Goal: Check status: Check status

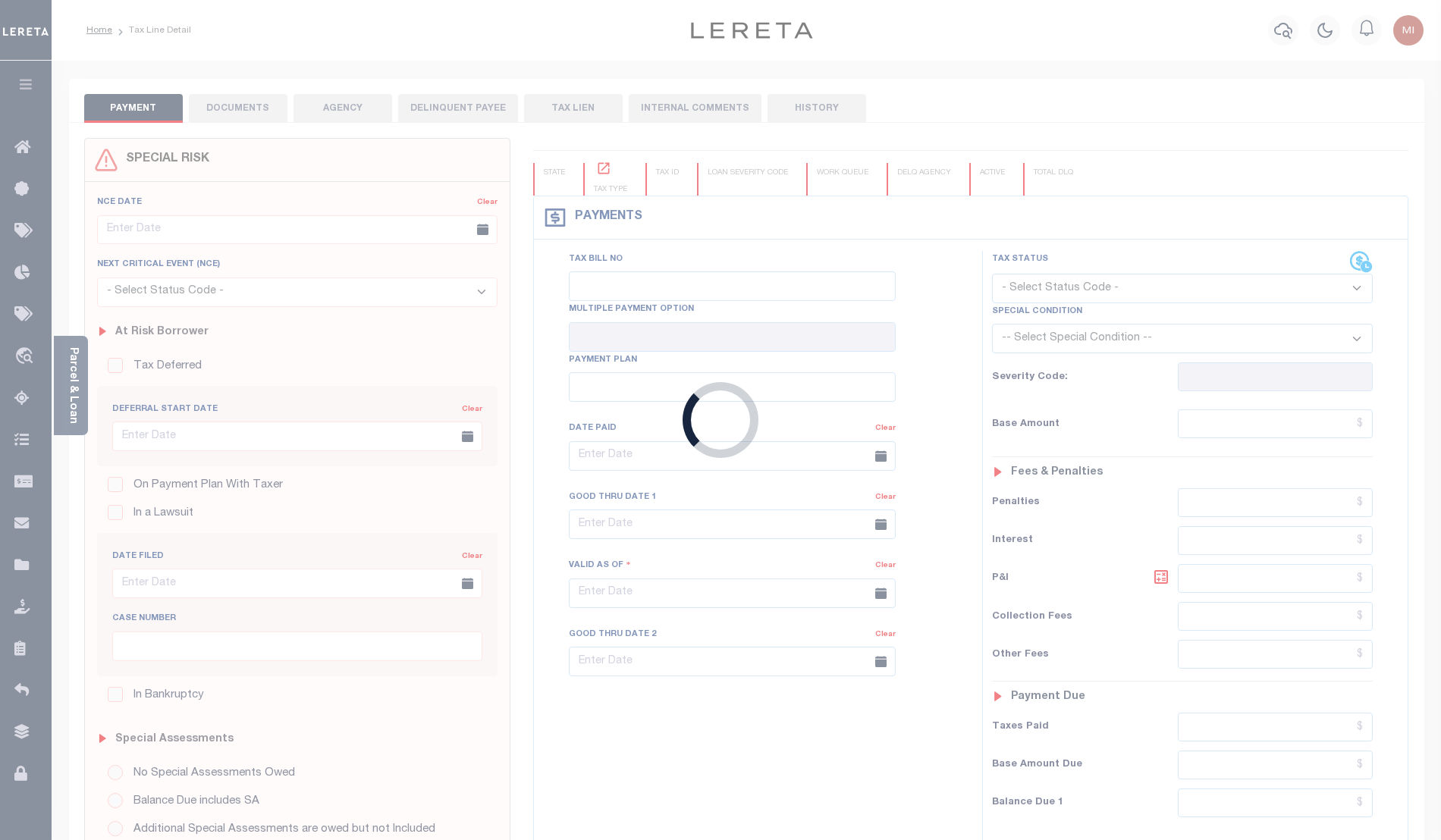
type input "12/20/2022"
type input "$508.26"
type input "$0"
select select "PIF"
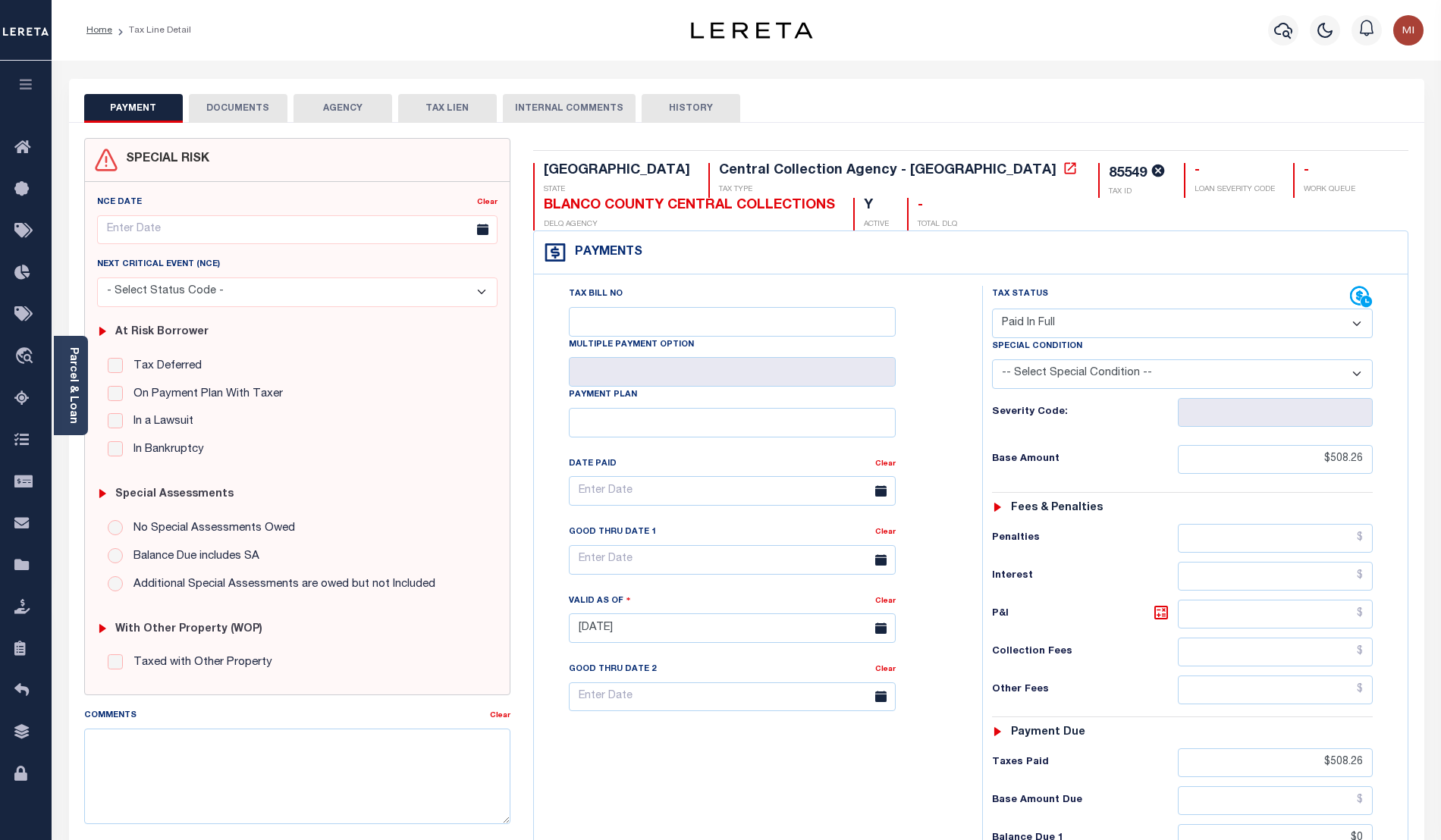
click at [255, 110] on button "DOCUMENTS" at bounding box center [238, 108] width 98 height 29
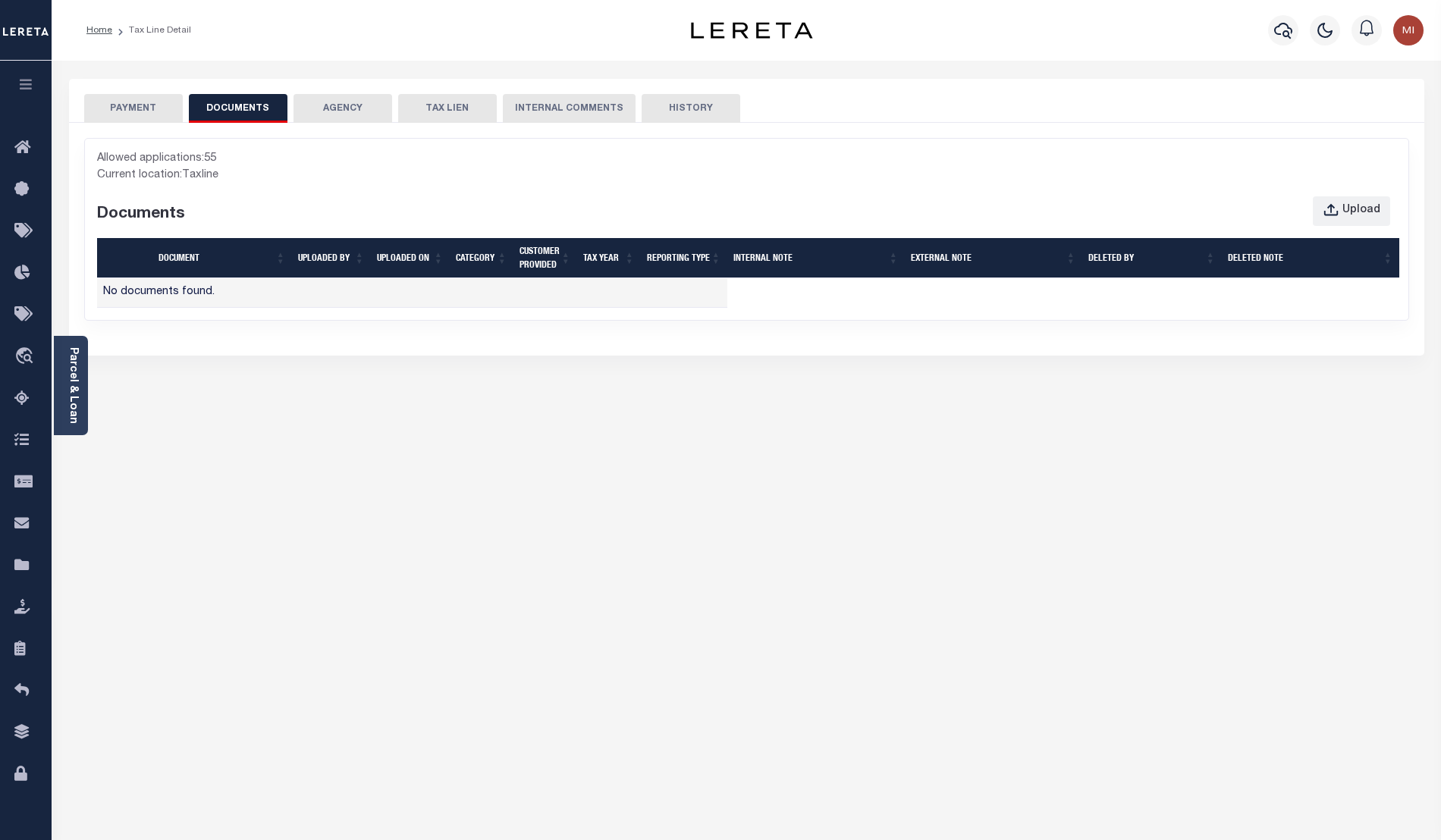
click at [1412, 578] on div "PAYMENT DOCUMENTS AGENCY DELINQUENT PAYEE" at bounding box center [747, 560] width 1378 height 963
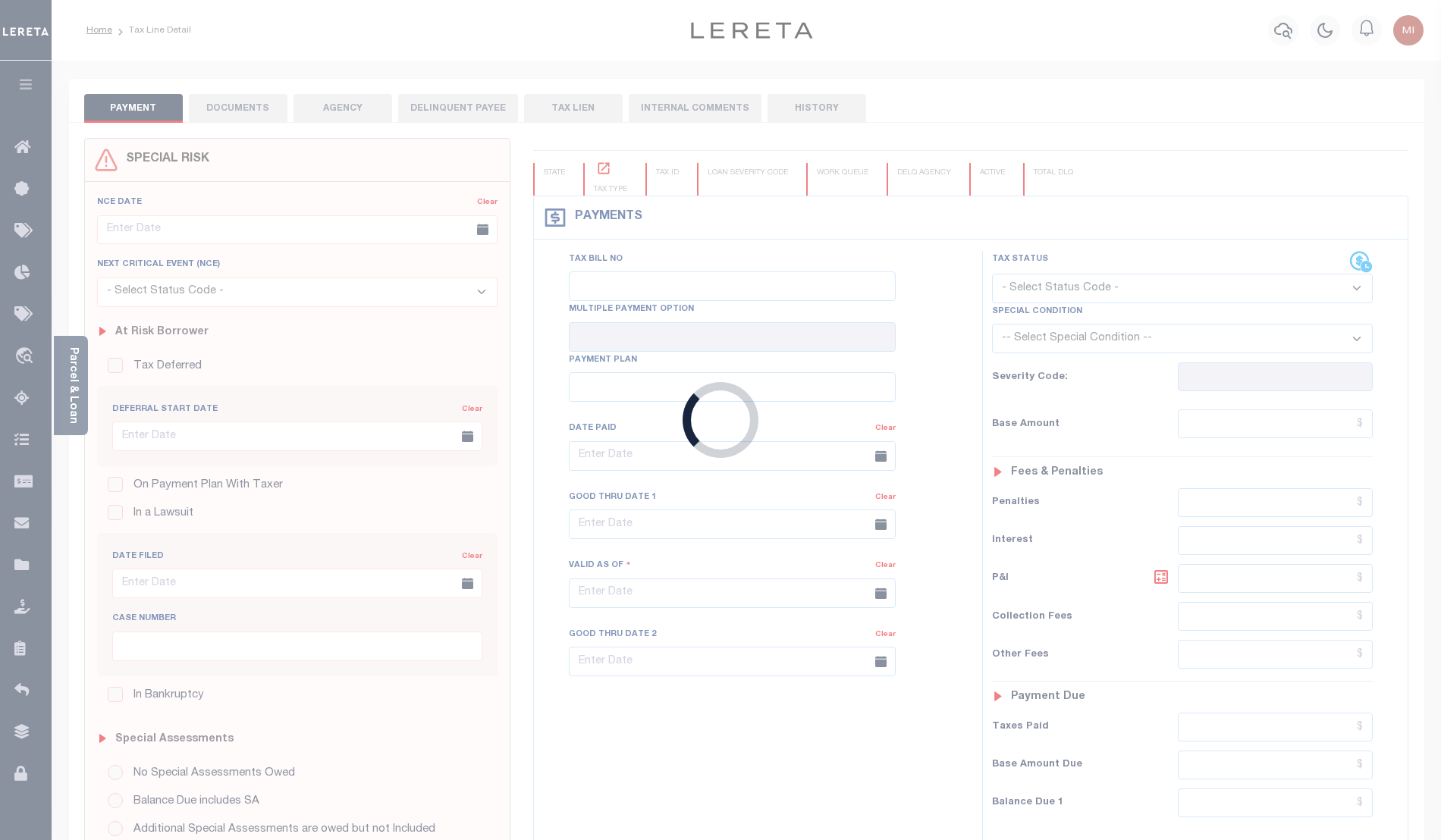
type input "[DATE]"
type input "$508.26"
type input "$0"
select select "PIF"
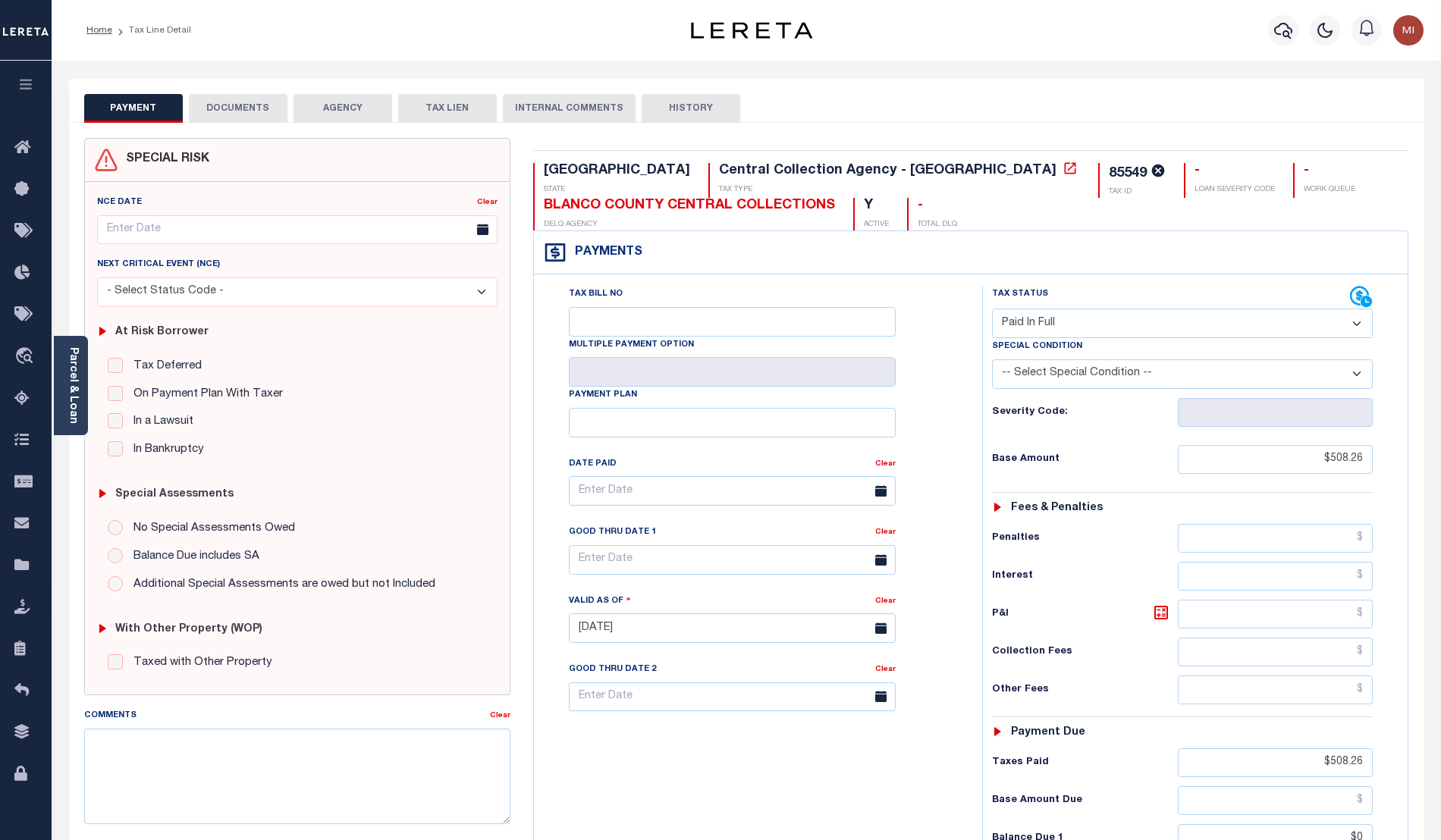
click at [1433, 365] on div "PAYMENT DOCUMENTS AGENCY DELINQUENT PAYEE" at bounding box center [747, 614] width 1378 height 1070
click at [237, 111] on button "DOCUMENTS" at bounding box center [238, 108] width 98 height 29
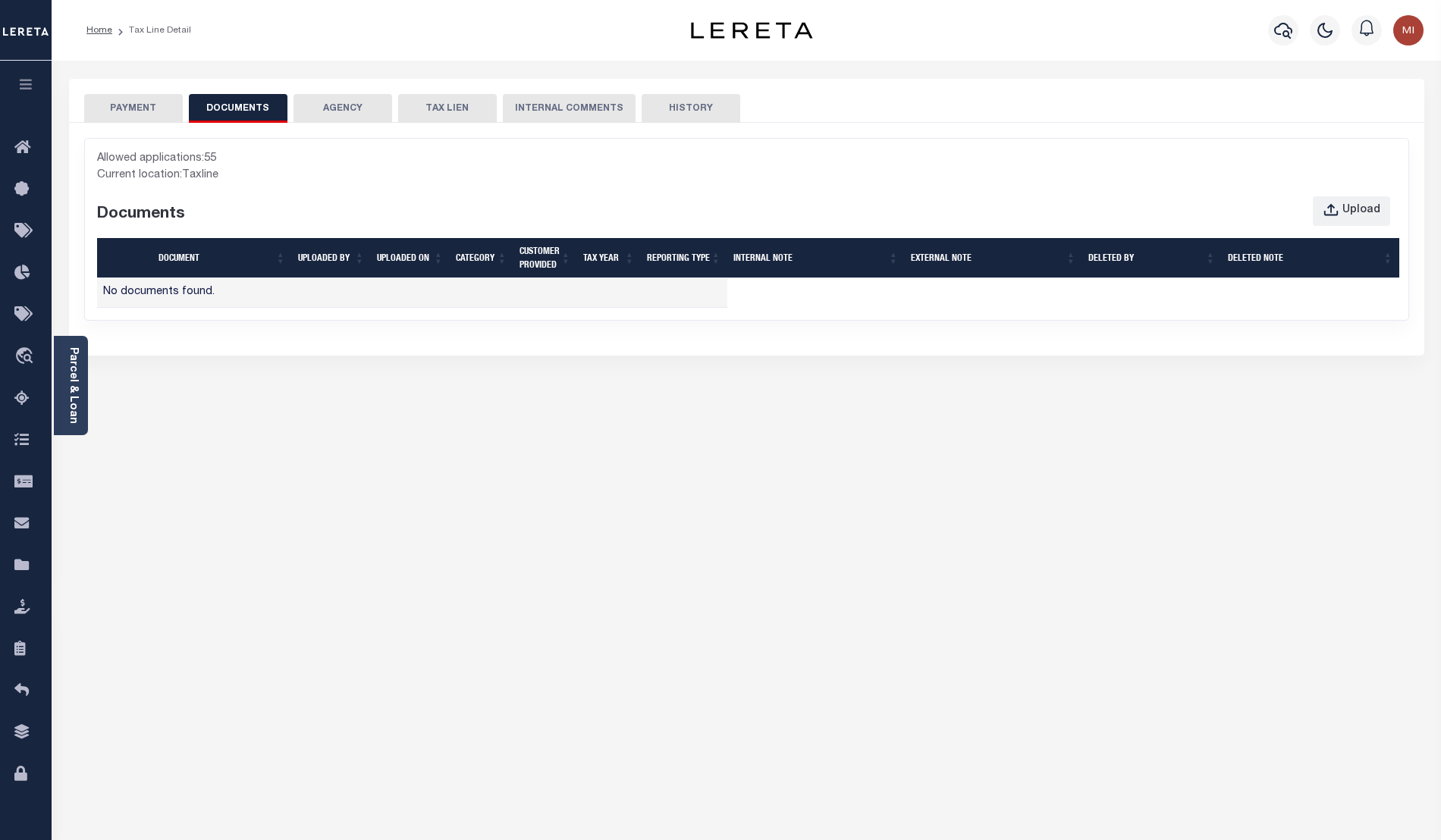
click at [1429, 350] on div "PAYMENT DOCUMENTS AGENCY DELINQUENT PAYEE" at bounding box center [747, 560] width 1378 height 963
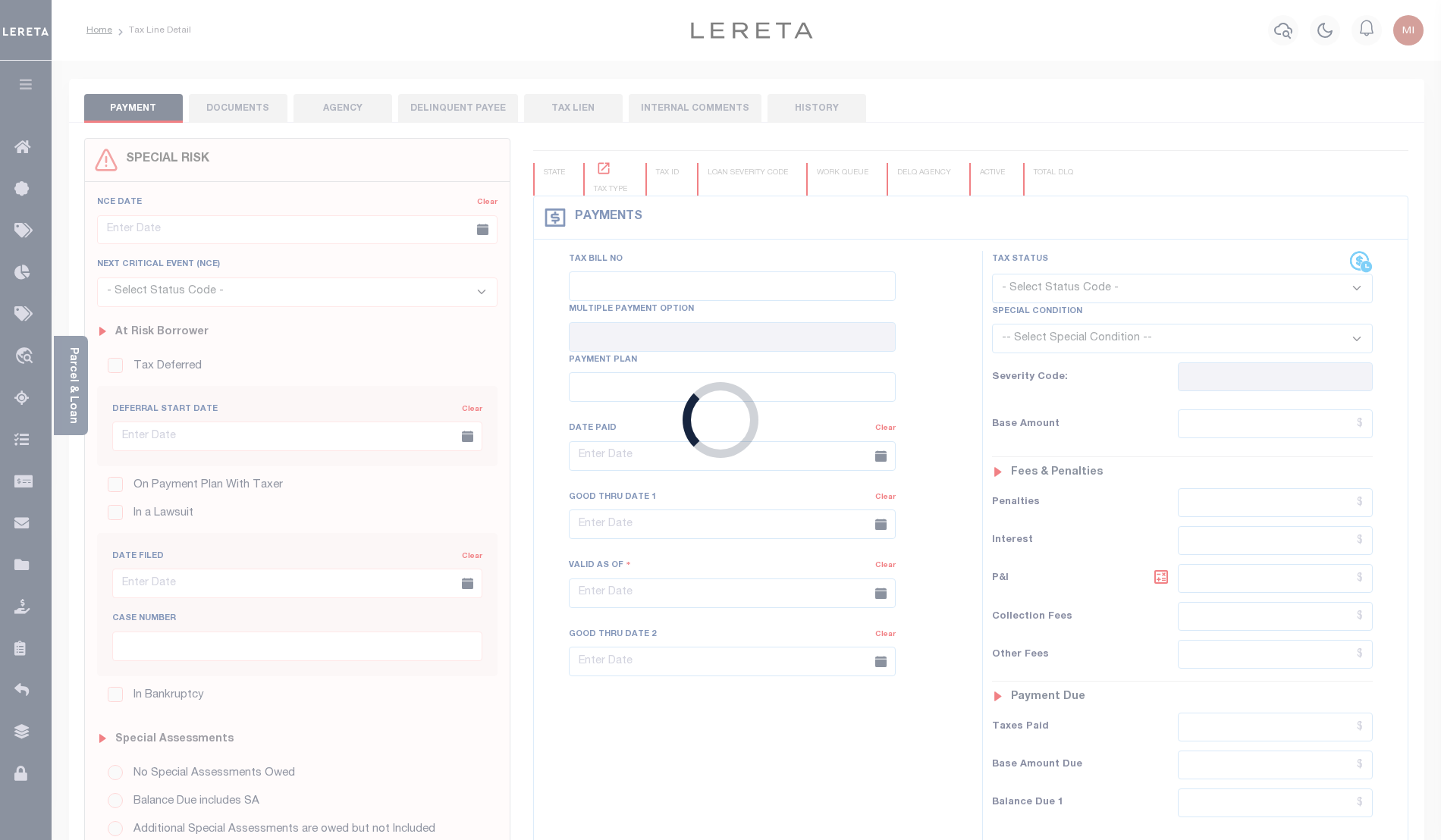
type input "12/20/2022"
type input "$508.26"
type input "$0"
select select "PIF"
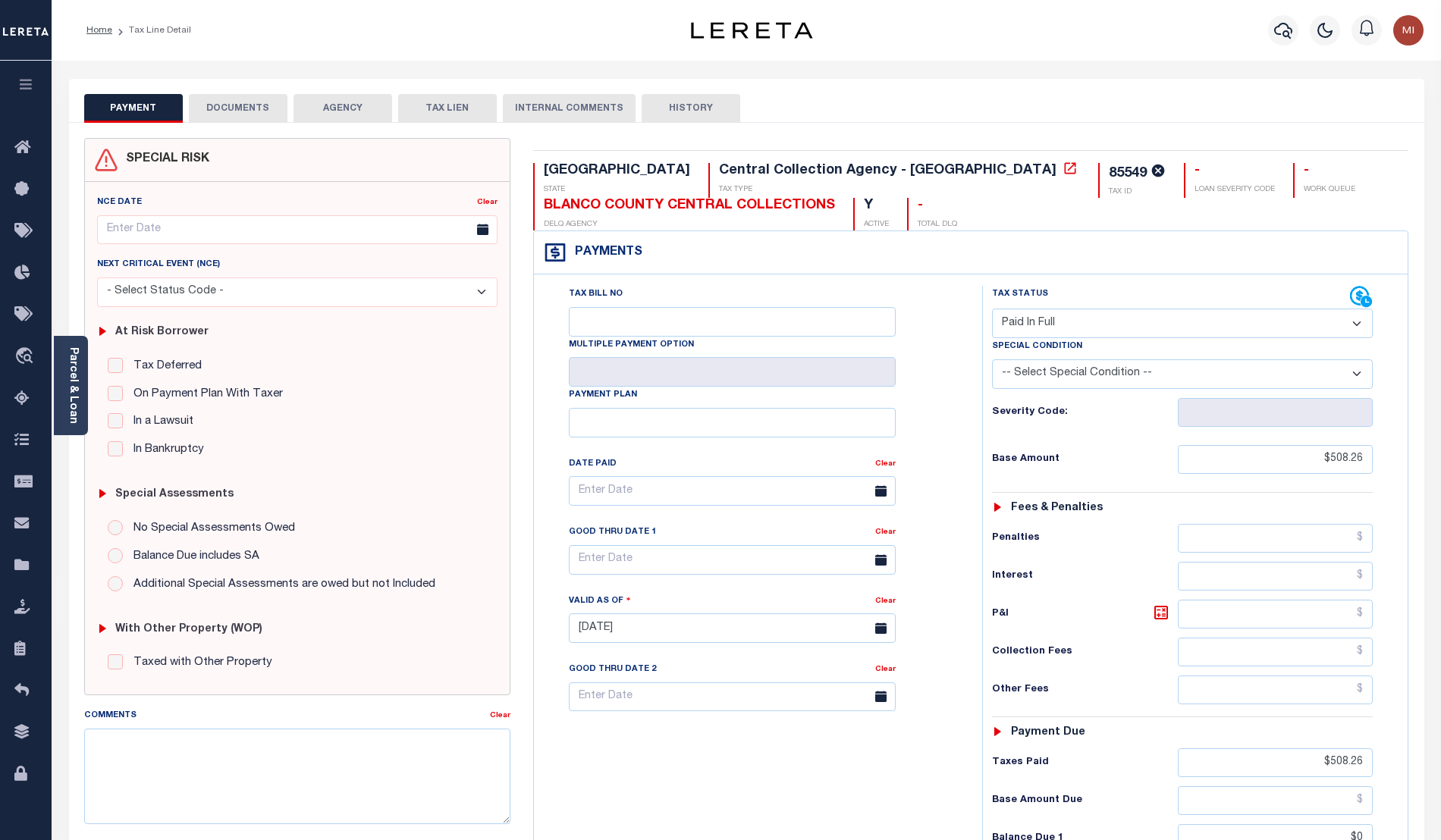
click at [244, 110] on button "DOCUMENTS" at bounding box center [238, 108] width 98 height 29
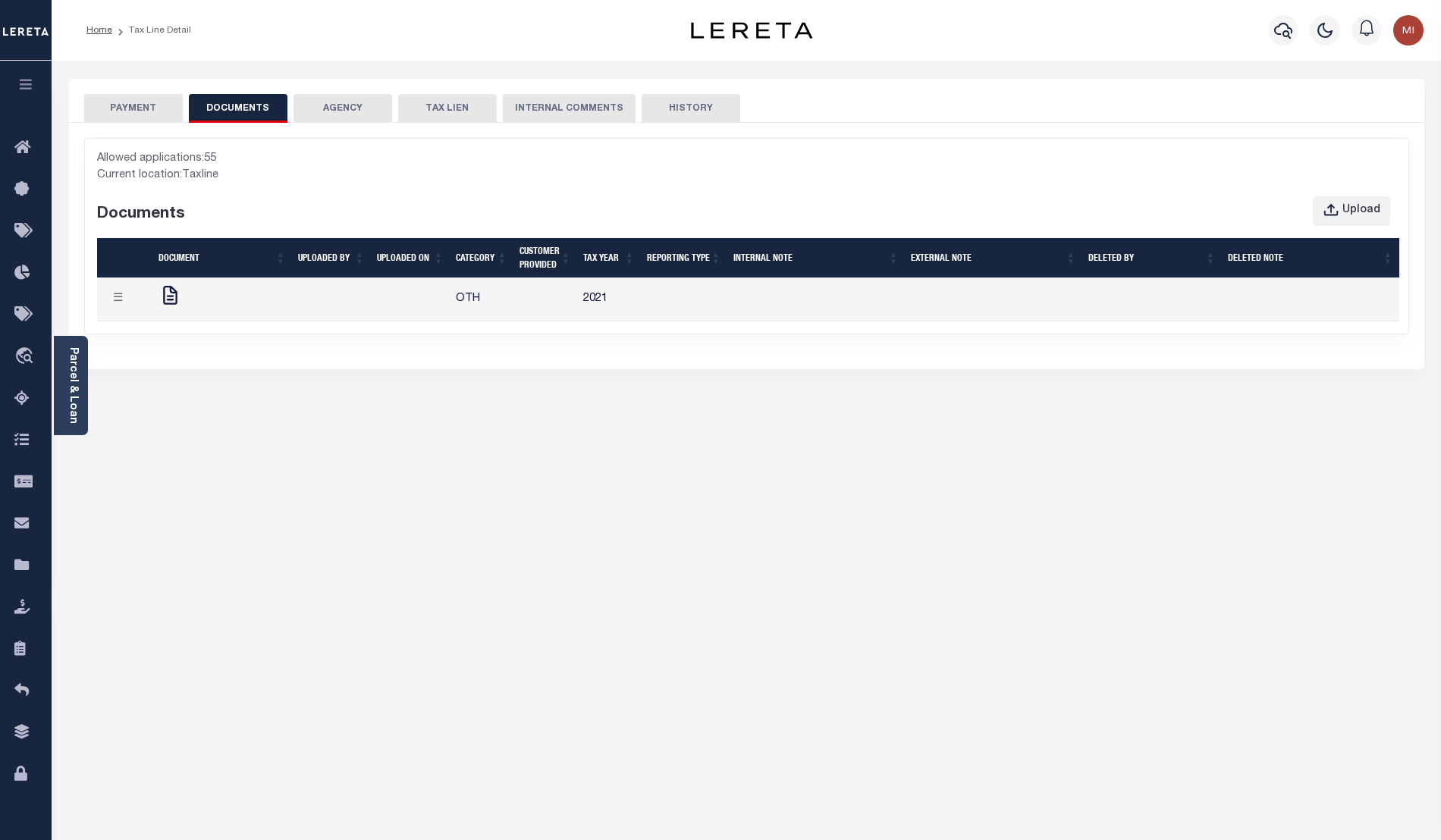
click at [301, 300] on td at bounding box center [331, 299] width 79 height 43
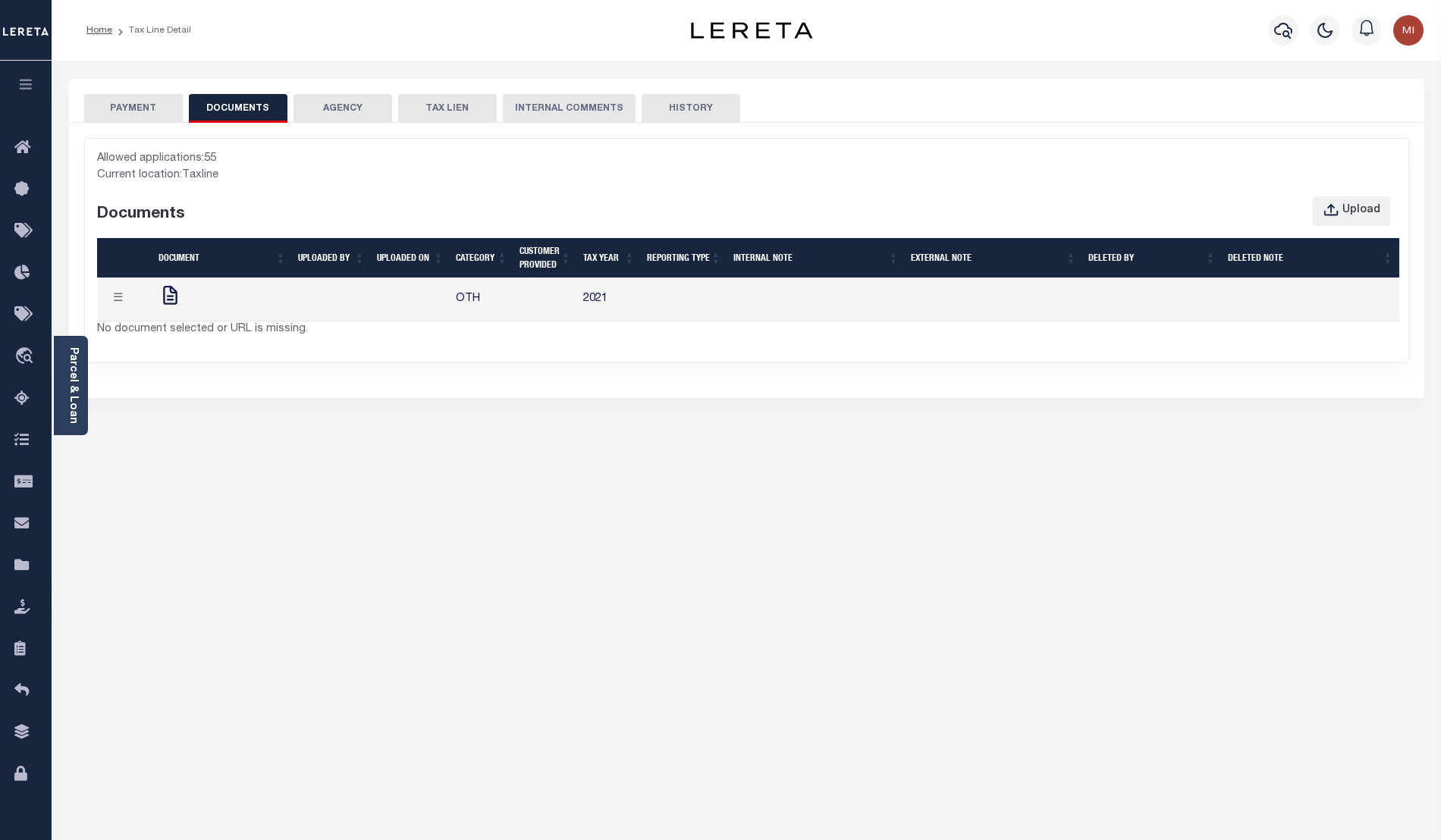
click at [146, 104] on button "PAYMENT" at bounding box center [134, 108] width 98 height 29
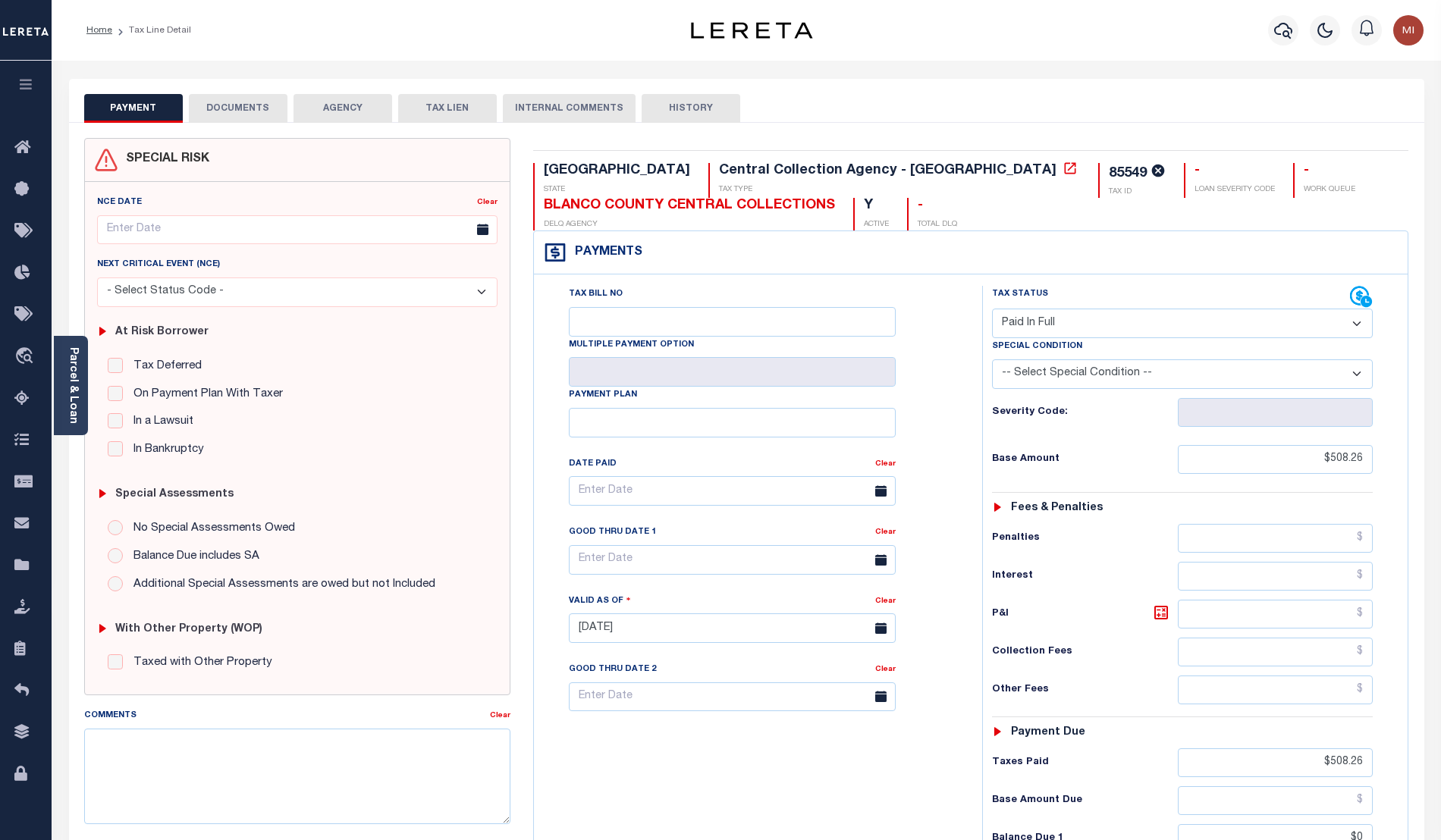
click at [223, 103] on button "DOCUMENTS" at bounding box center [238, 108] width 98 height 29
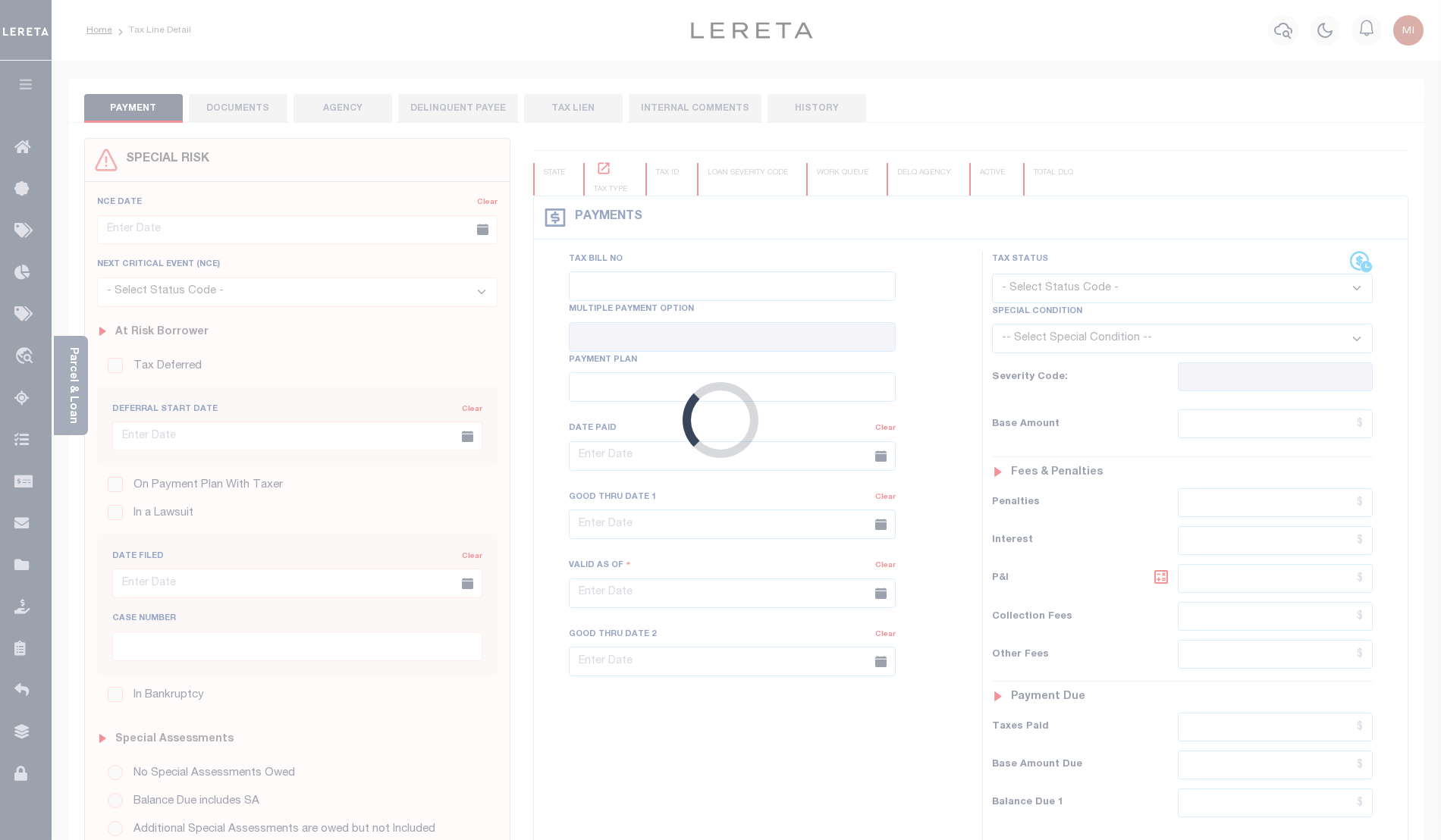
type input "[DATE]"
type input "$508.26"
type input "$0"
select select "PIF"
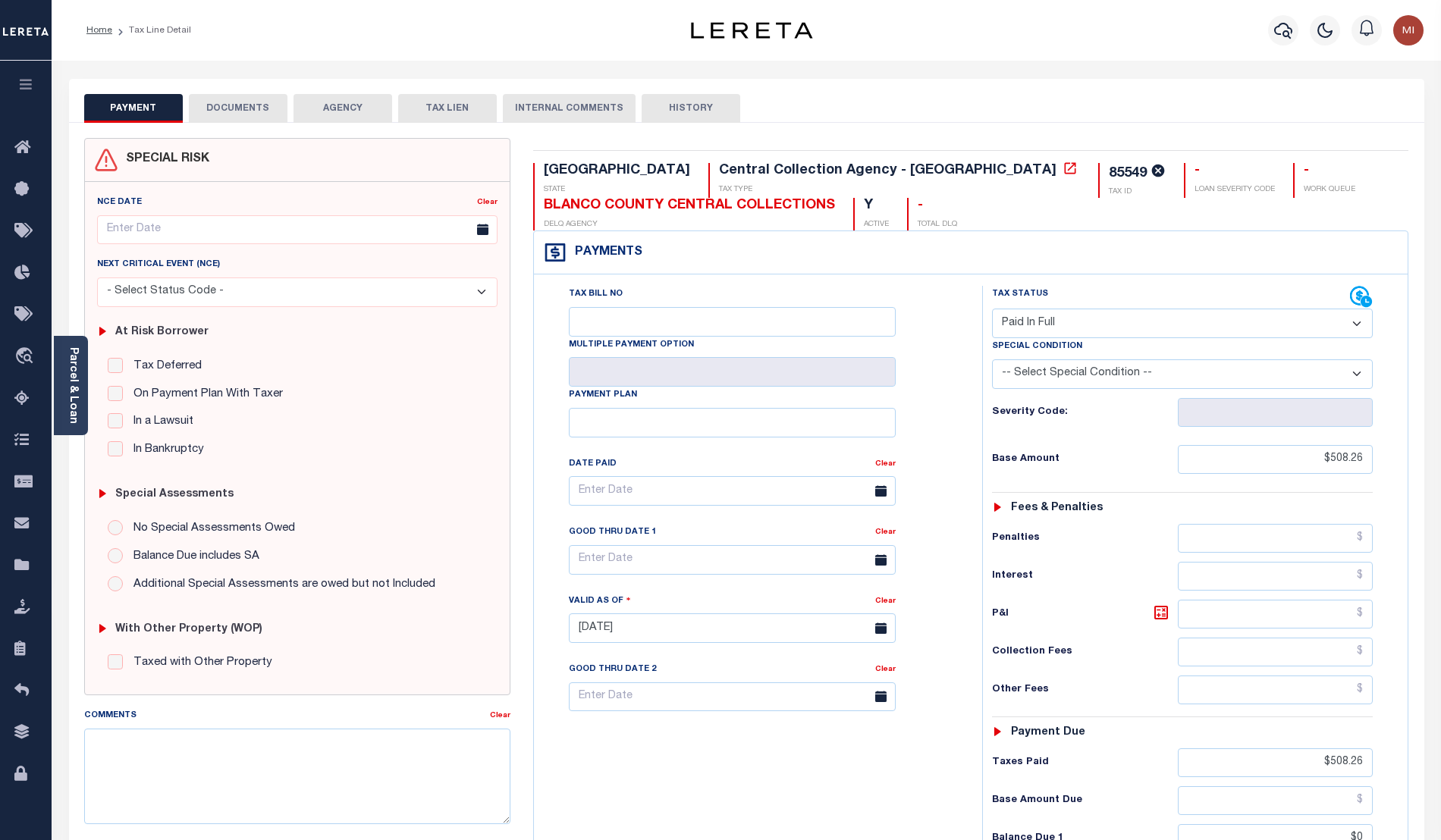
click at [239, 107] on button "DOCUMENTS" at bounding box center [238, 108] width 98 height 29
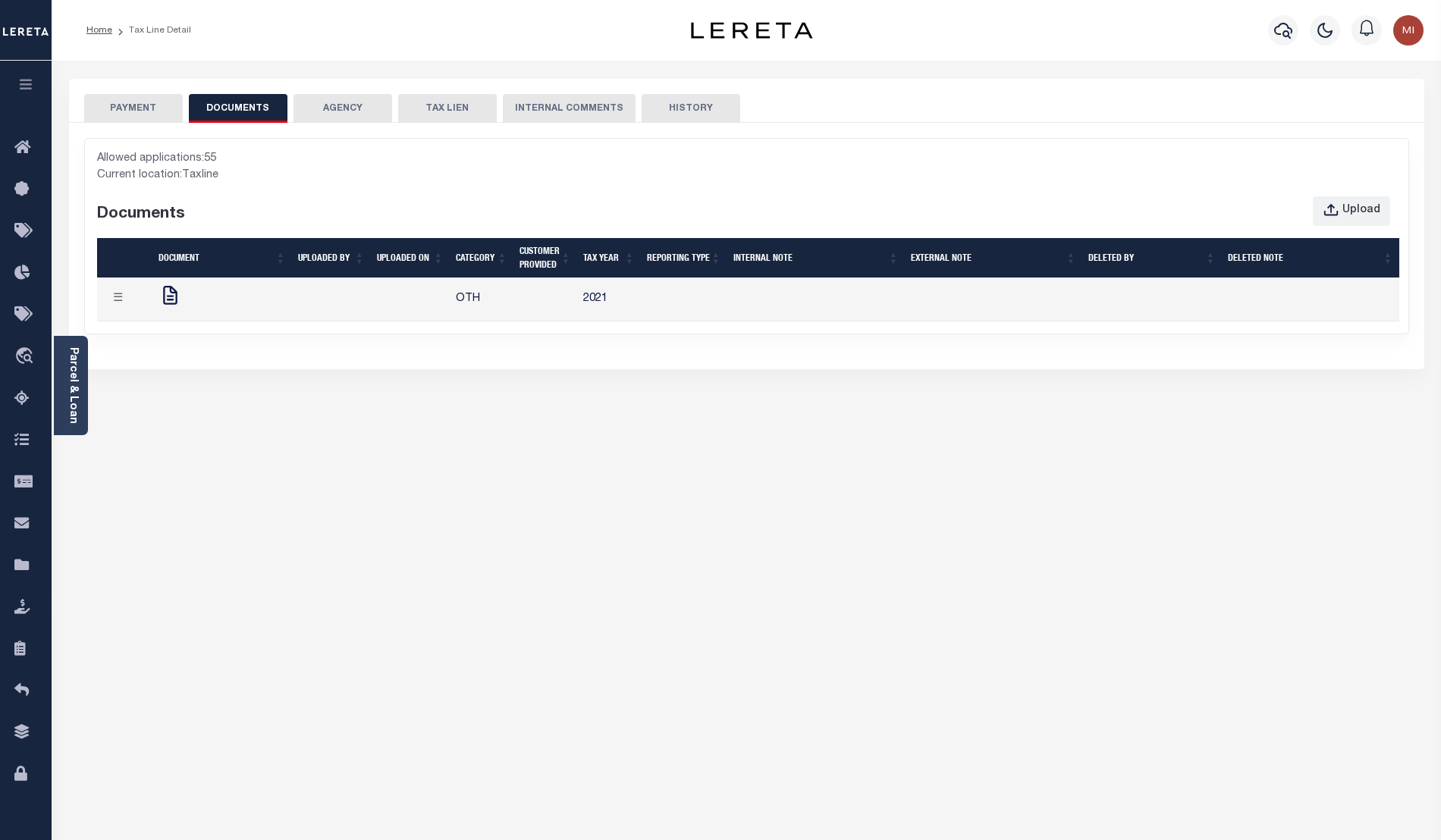
click at [198, 309] on div at bounding box center [222, 299] width 127 height 30
